Goal: Find contact information: Find contact information

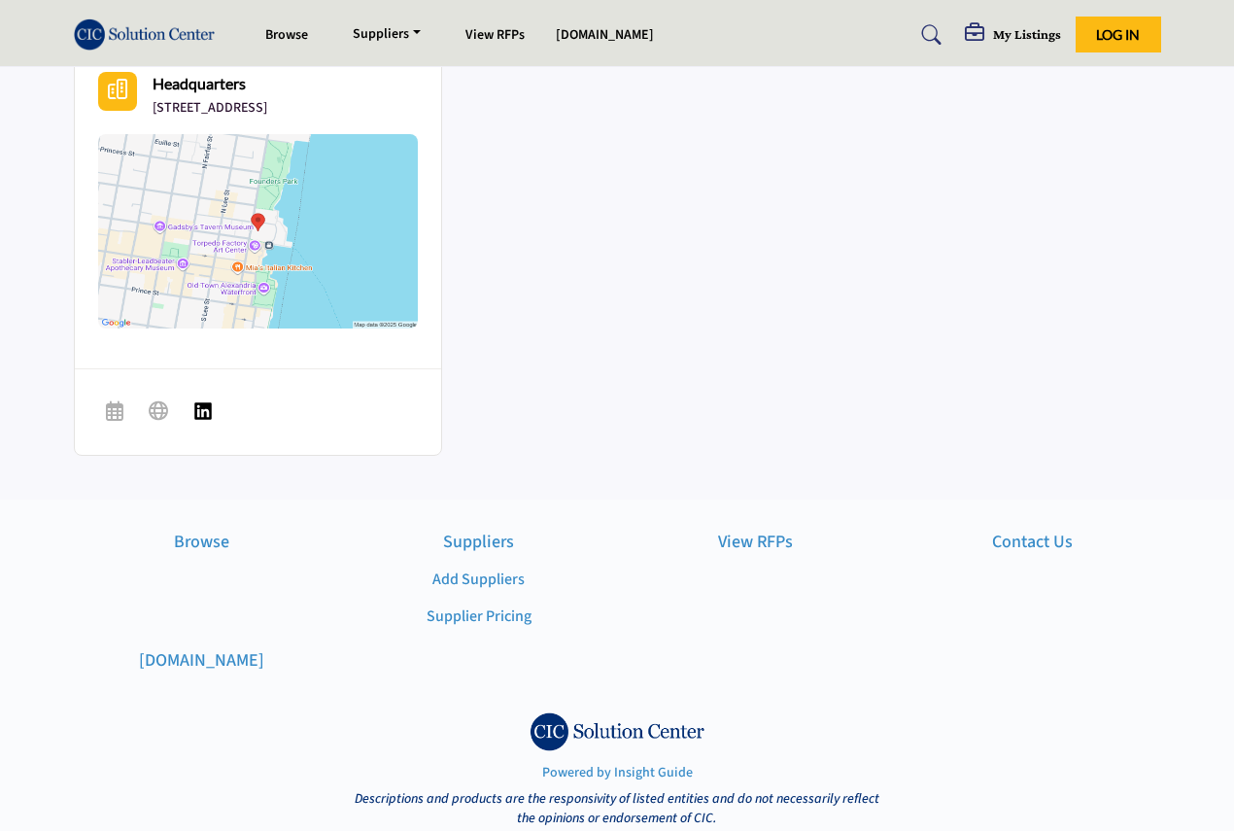
scroll to position [876, 0]
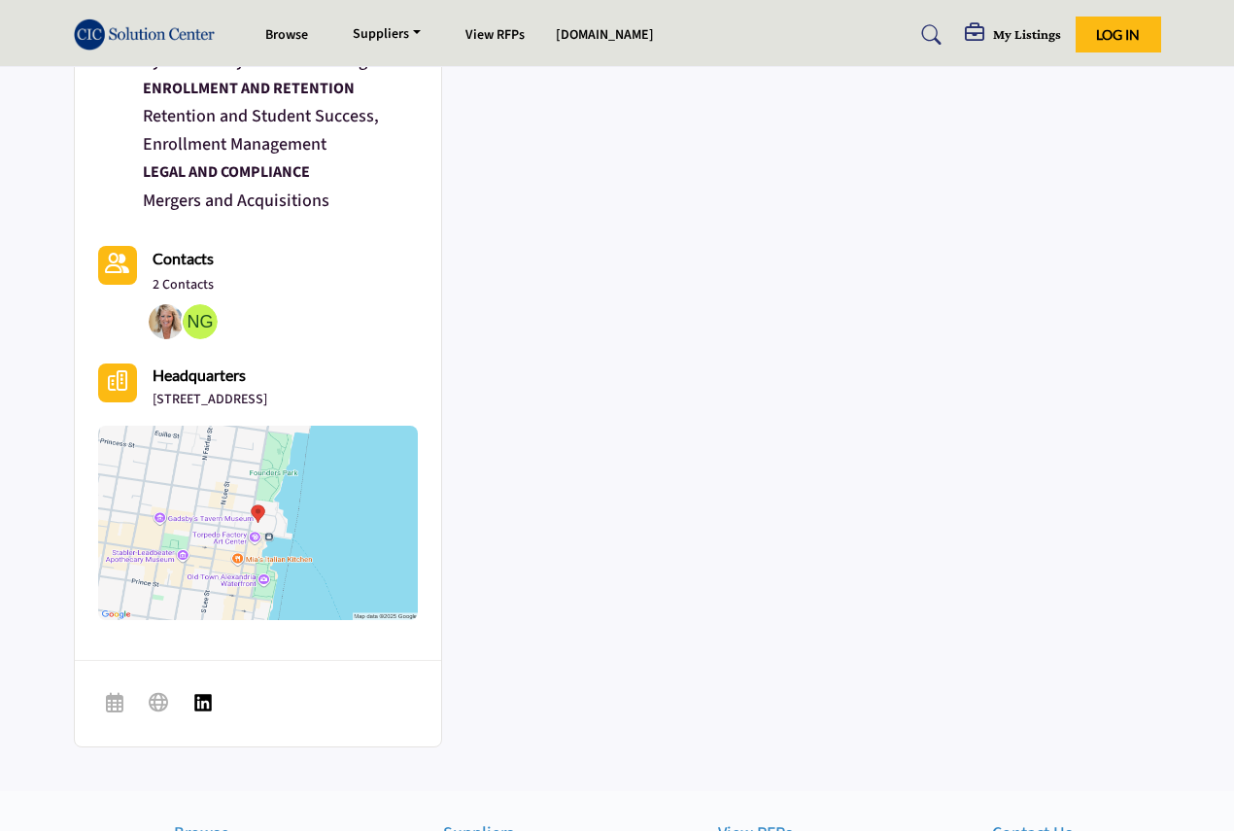
click at [162, 264] on b "Contacts" at bounding box center [183, 258] width 61 height 18
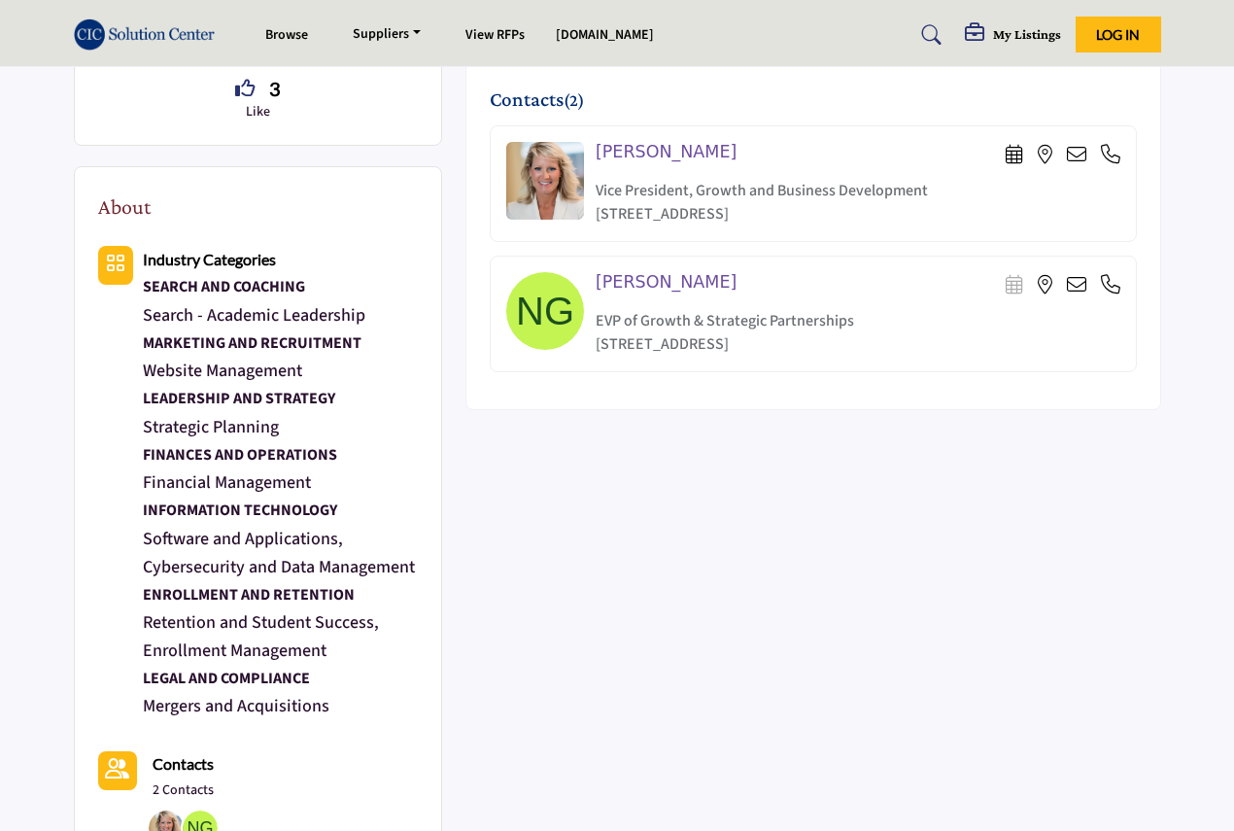
scroll to position [293, 0]
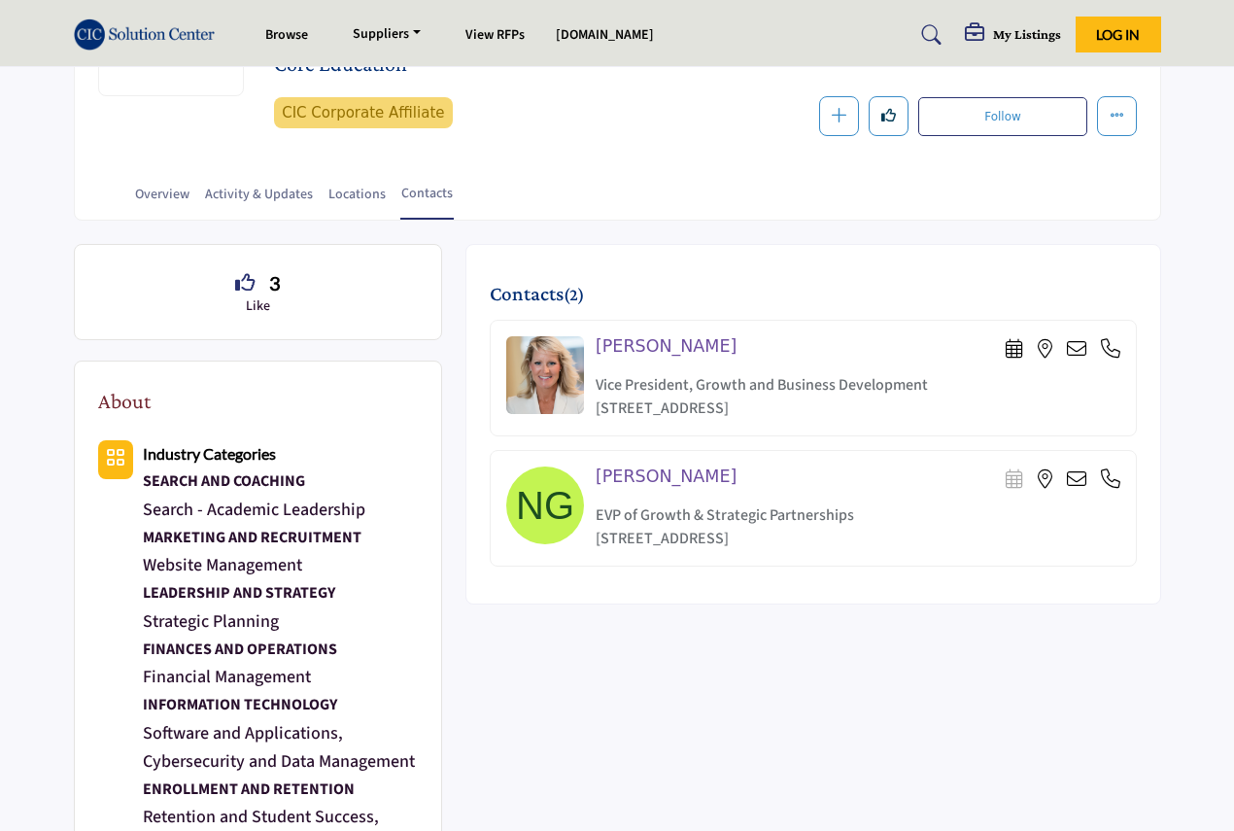
click at [1109, 348] on icon at bounding box center [1110, 348] width 19 height 19
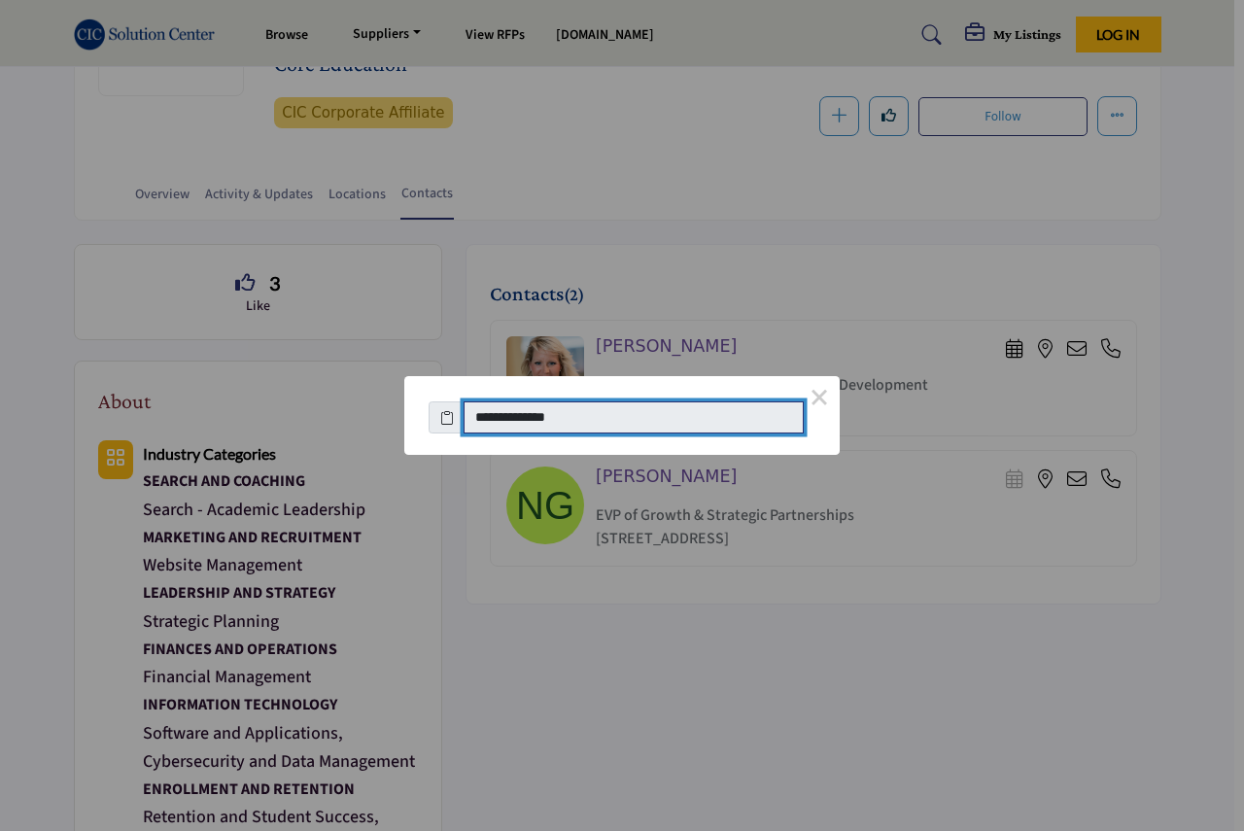
drag, startPoint x: 562, startPoint y: 419, endPoint x: 448, endPoint y: 419, distance: 113.7
click at [448, 419] on div "**********" at bounding box center [622, 413] width 387 height 43
click at [814, 398] on button "×" at bounding box center [819, 396] width 41 height 41
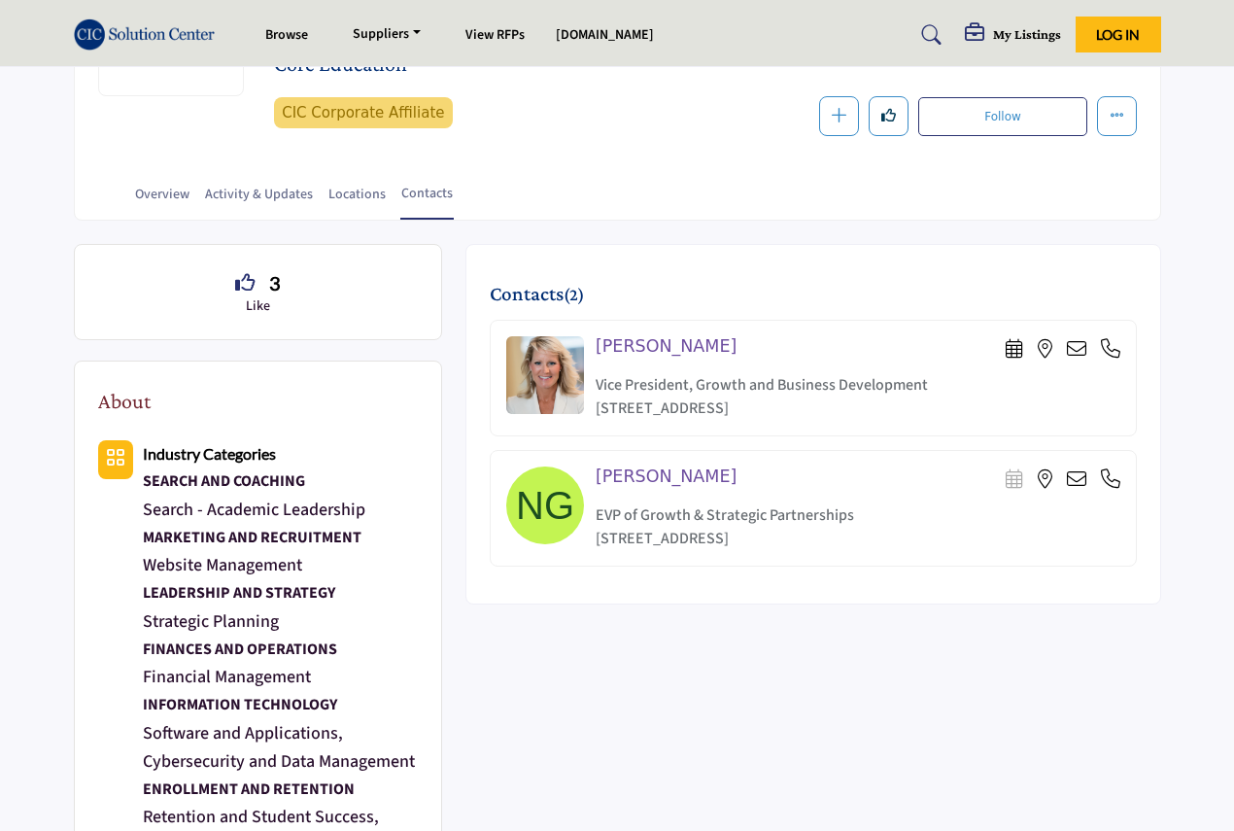
scroll to position [0, 0]
